Goal: Find specific page/section: Find specific page/section

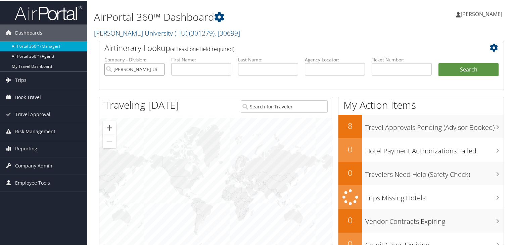
click at [158, 68] on input "Howard University (HU)" at bounding box center [134, 68] width 60 height 12
click at [318, 67] on input "text" at bounding box center [335, 68] width 60 height 12
paste input "WGGTTG"
type input "WGGTTG"
click at [438, 62] on button "Search" at bounding box center [468, 68] width 60 height 13
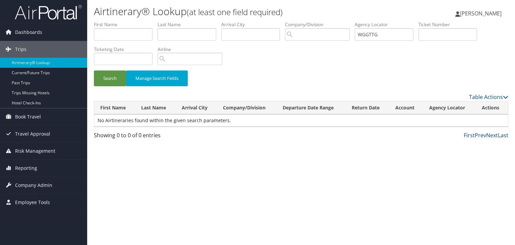
click at [50, 11] on img at bounding box center [48, 12] width 67 height 16
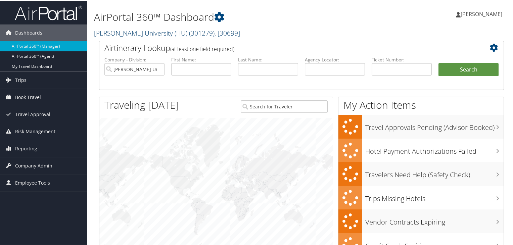
click at [138, 34] on link "Howard University (HU) ( 301279 ) , [ 30699 ]" at bounding box center [167, 32] width 146 height 9
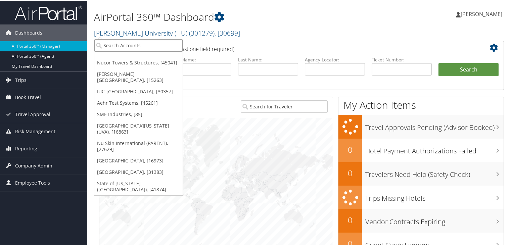
click at [131, 45] on input "search" at bounding box center [138, 45] width 88 height 12
paste input "Sovos Compliance, LLC"
type input "Sovos Compliance, LLC"
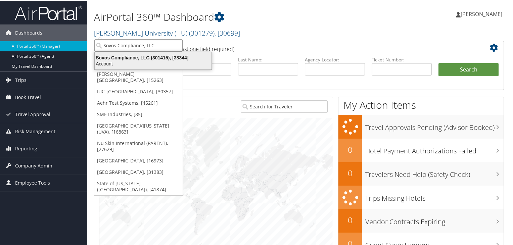
click at [128, 59] on div "Sovos Compliance, LLC (301415), [38344]" at bounding box center [153, 57] width 125 height 6
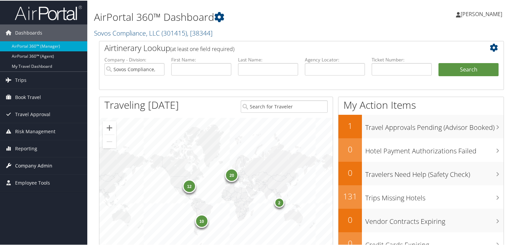
click at [40, 164] on span "Company Admin" at bounding box center [33, 165] width 37 height 17
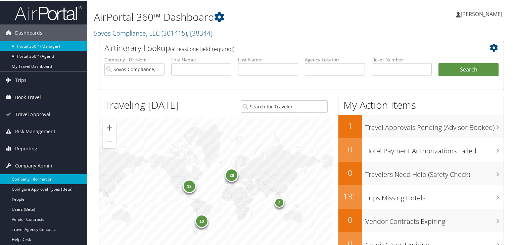
click at [39, 173] on link "Company Information" at bounding box center [43, 178] width 87 height 10
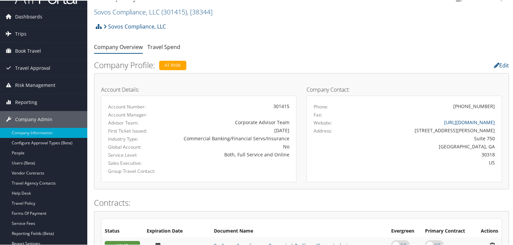
scroll to position [11, 0]
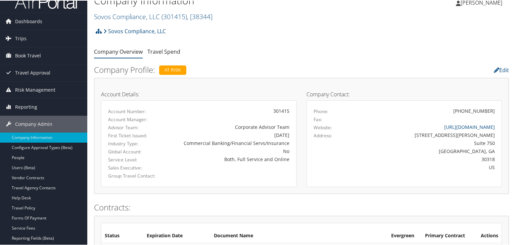
click at [70, 3] on img at bounding box center [48, 1] width 67 height 16
